Goal: Task Accomplishment & Management: Use online tool/utility

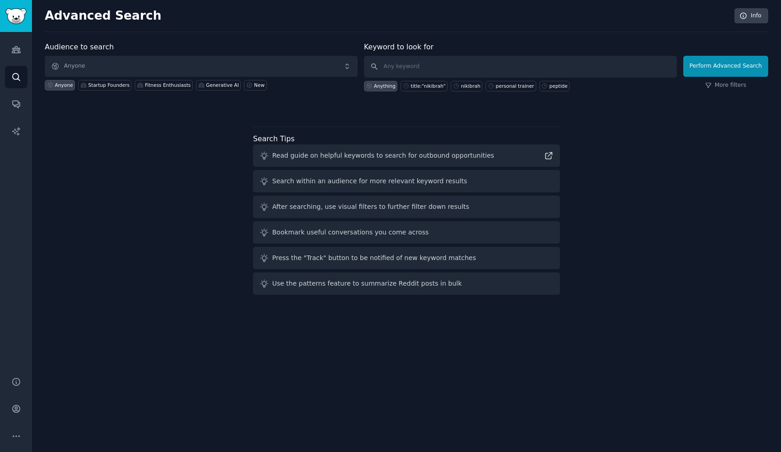
click at [343, 63] on span "Anyone" at bounding box center [201, 66] width 313 height 21
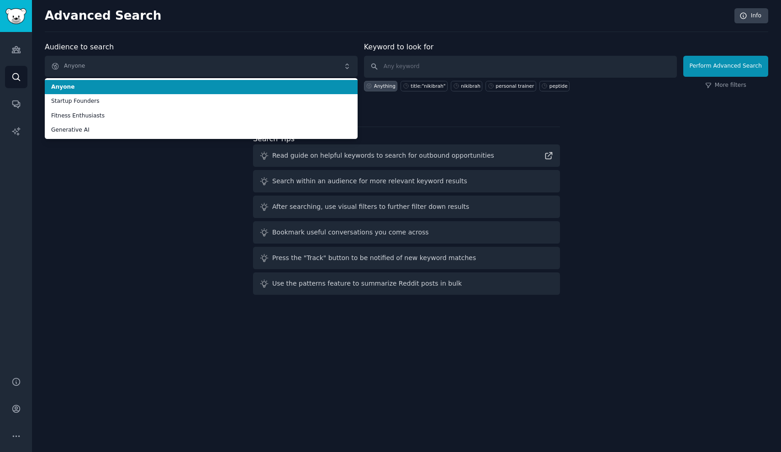
click at [339, 63] on span "Anyone" at bounding box center [201, 66] width 313 height 21
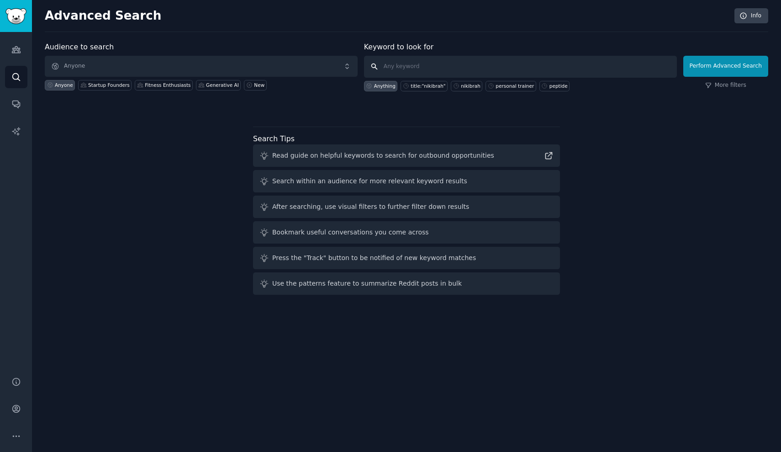
click at [415, 64] on input "text" at bounding box center [520, 67] width 313 height 22
click at [10, 64] on div "Audiences Search Conversations AI Reports" at bounding box center [16, 198] width 32 height 333
click at [12, 53] on icon "Sidebar" at bounding box center [16, 50] width 10 height 10
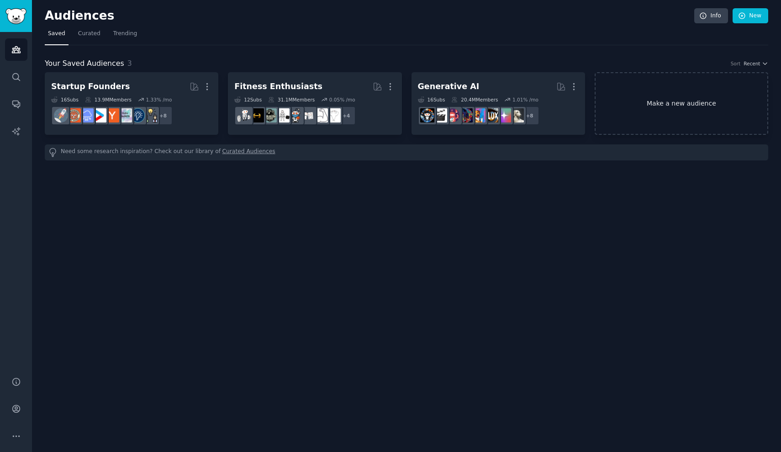
click at [684, 113] on link "Make a new audience" at bounding box center [682, 103] width 174 height 63
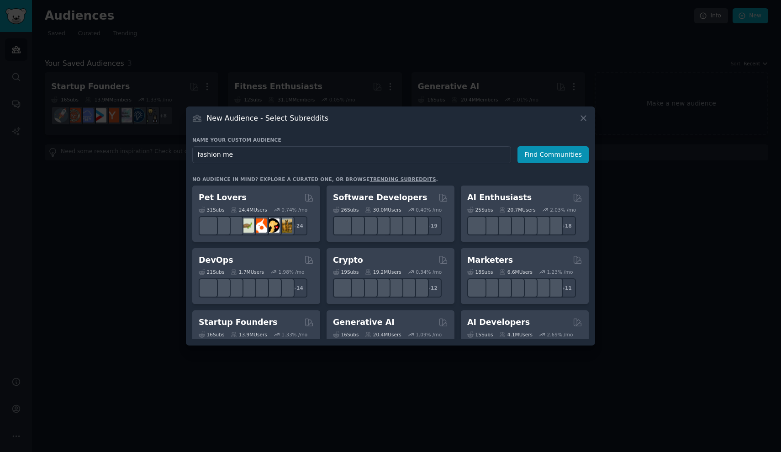
type input "fashion men"
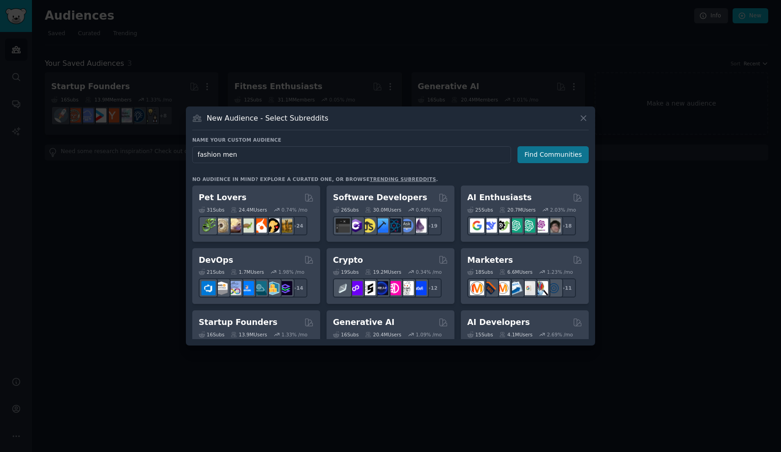
click at [536, 157] on button "Find Communities" at bounding box center [553, 154] width 71 height 17
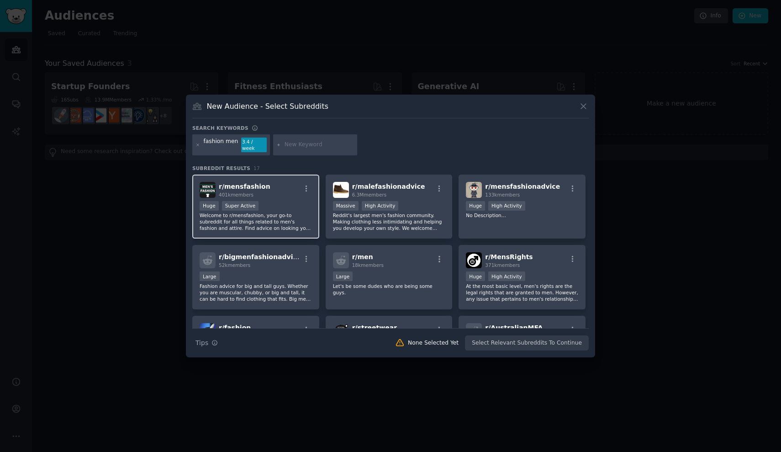
click at [295, 194] on div "r/ mensfashion 401k members" at bounding box center [256, 190] width 112 height 16
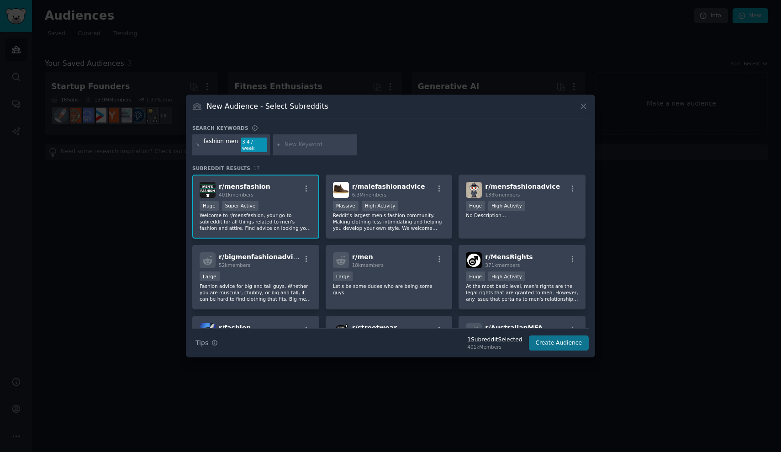
click at [573, 335] on button "Create Audience" at bounding box center [559, 343] width 60 height 16
click at [573, 332] on div "Search Tips Tips 1 Subreddit Selected 401k Members Create Audience" at bounding box center [390, 339] width 397 height 23
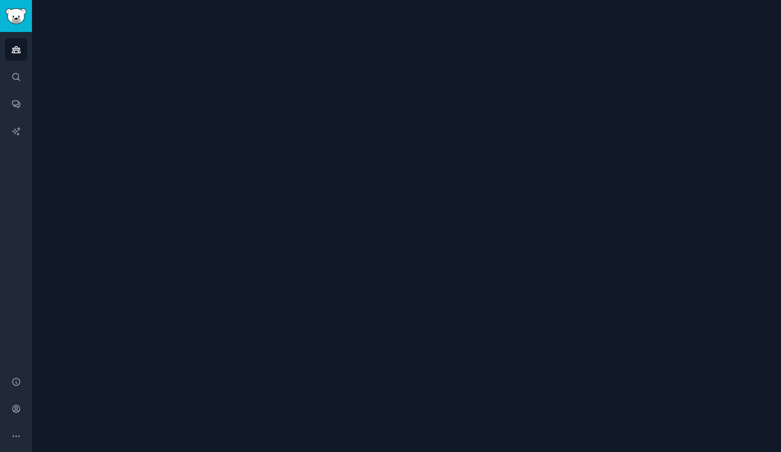
click at [575, 342] on div at bounding box center [406, 226] width 749 height 452
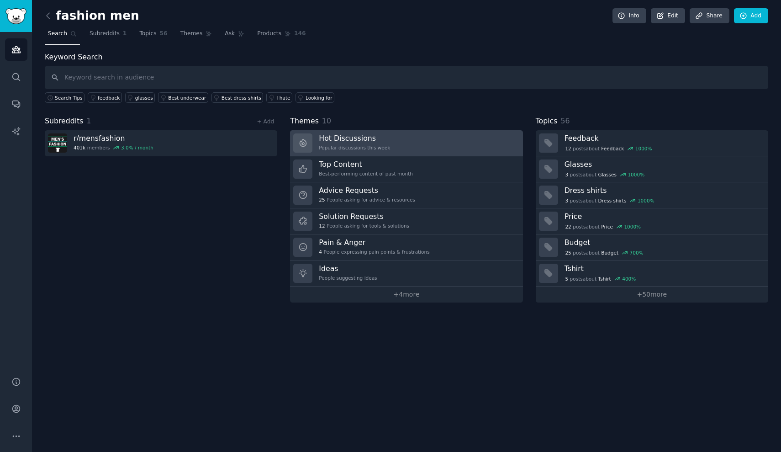
click at [434, 138] on link "Hot Discussions Popular discussions this week" at bounding box center [406, 143] width 233 height 26
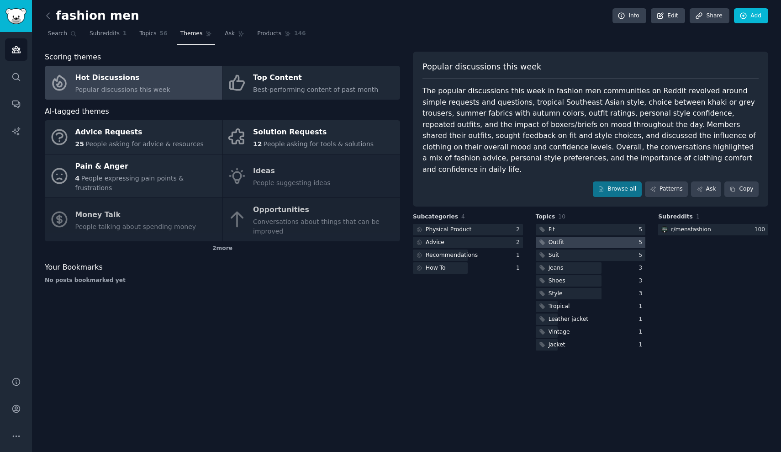
click at [579, 237] on div at bounding box center [591, 242] width 110 height 11
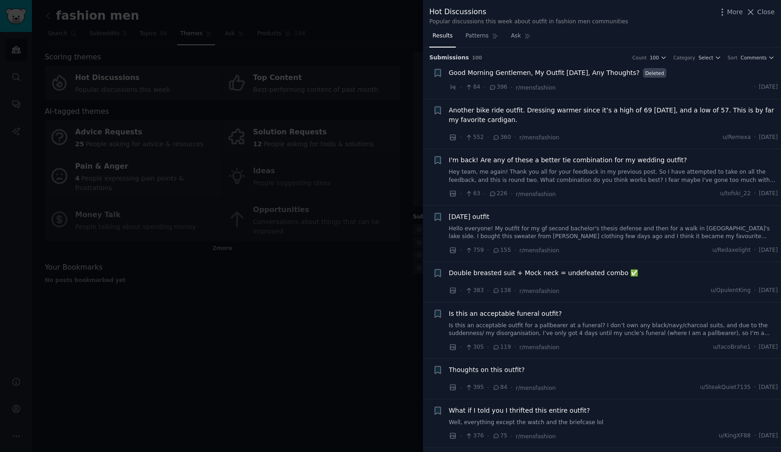
click at [619, 75] on span "Good Morning Gentlemen, My Outfit [DATE], Any Thoughts?" at bounding box center [544, 73] width 191 height 10
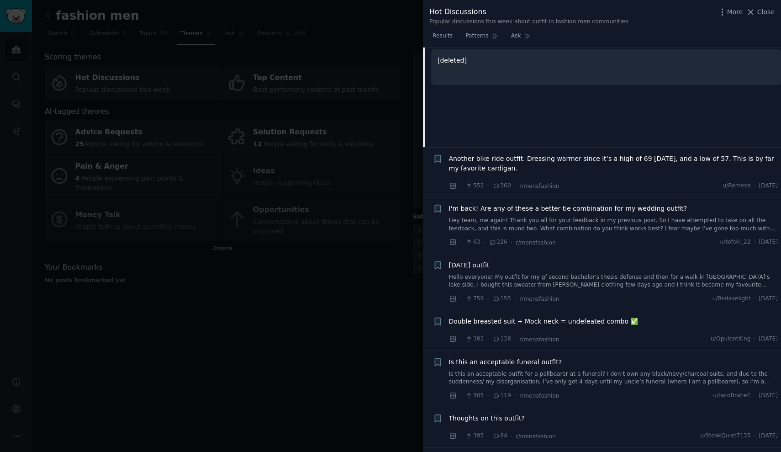
scroll to position [94, 0]
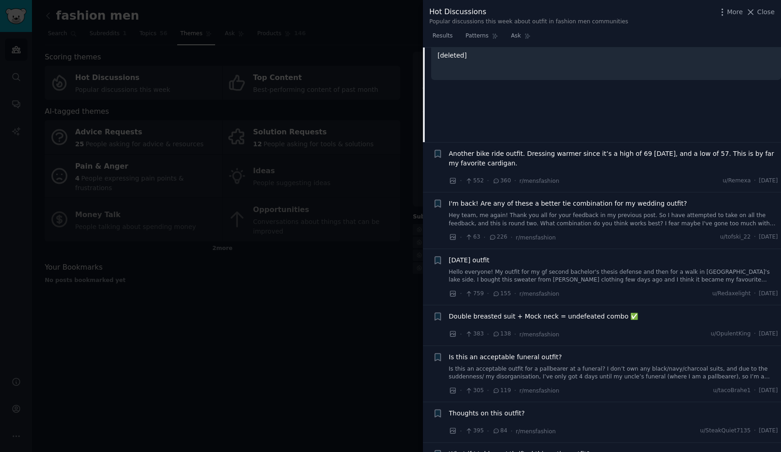
click at [632, 199] on span "I'm back! Are any of these a better tie combination for my wedding outfit?" at bounding box center [568, 204] width 238 height 10
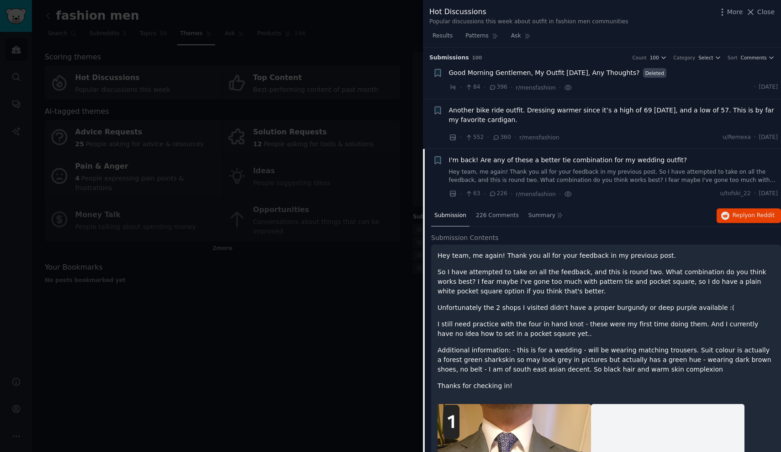
scroll to position [19, 0]
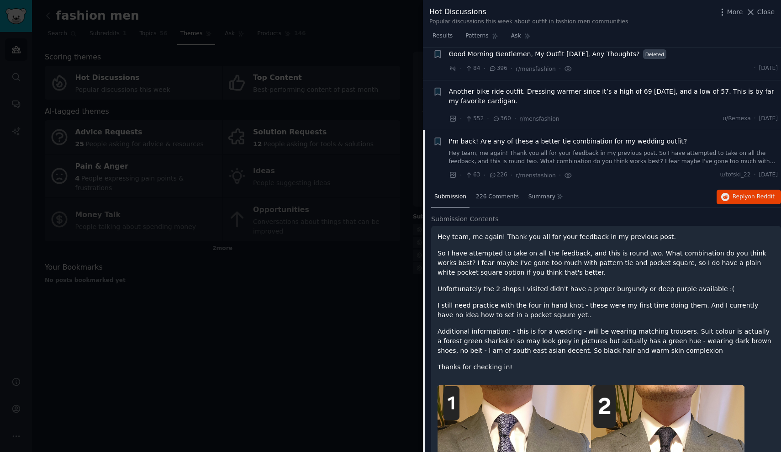
click at [287, 77] on div at bounding box center [390, 226] width 781 height 452
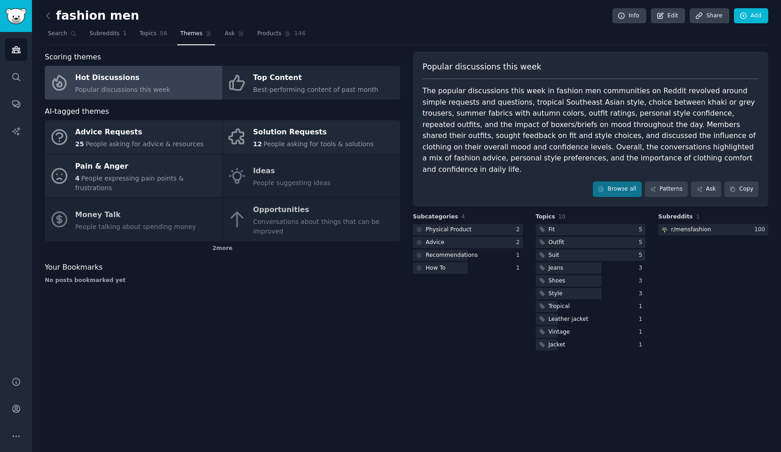
click at [48, 21] on link at bounding box center [50, 16] width 11 height 15
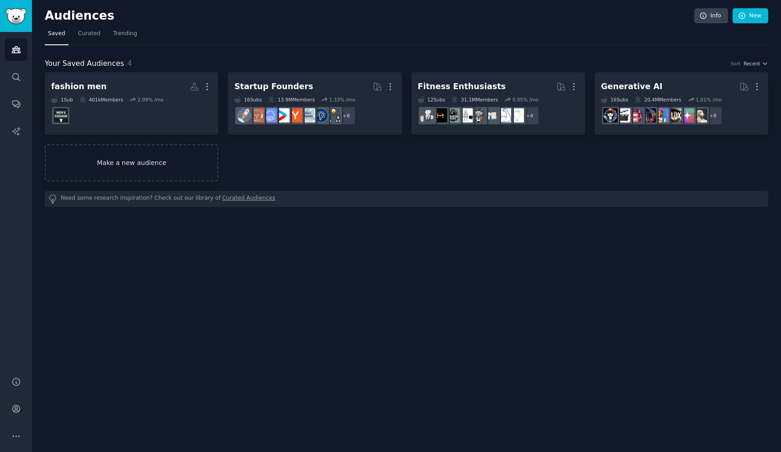
click at [113, 155] on link "Make a new audience" at bounding box center [132, 162] width 174 height 37
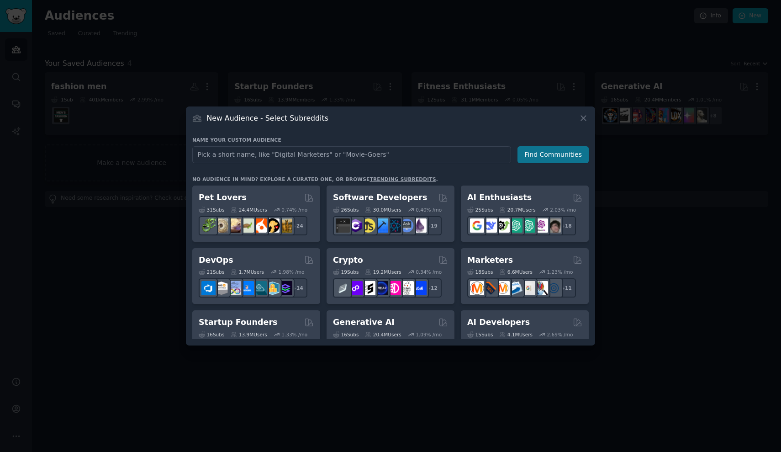
click at [560, 154] on button "Find Communities" at bounding box center [553, 154] width 71 height 17
click at [582, 118] on icon at bounding box center [584, 118] width 10 height 10
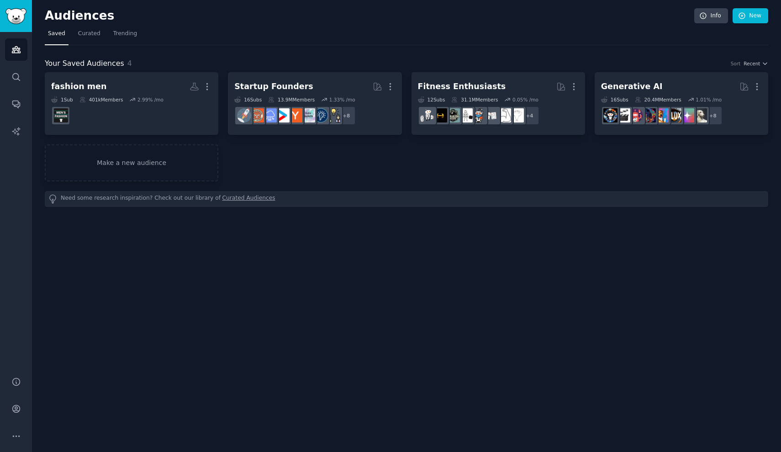
click at [106, 36] on nav "Saved Curated Trending" at bounding box center [407, 35] width 724 height 19
click at [126, 36] on span "Trending" at bounding box center [125, 34] width 24 height 8
